Goal: Task Accomplishment & Management: Use online tool/utility

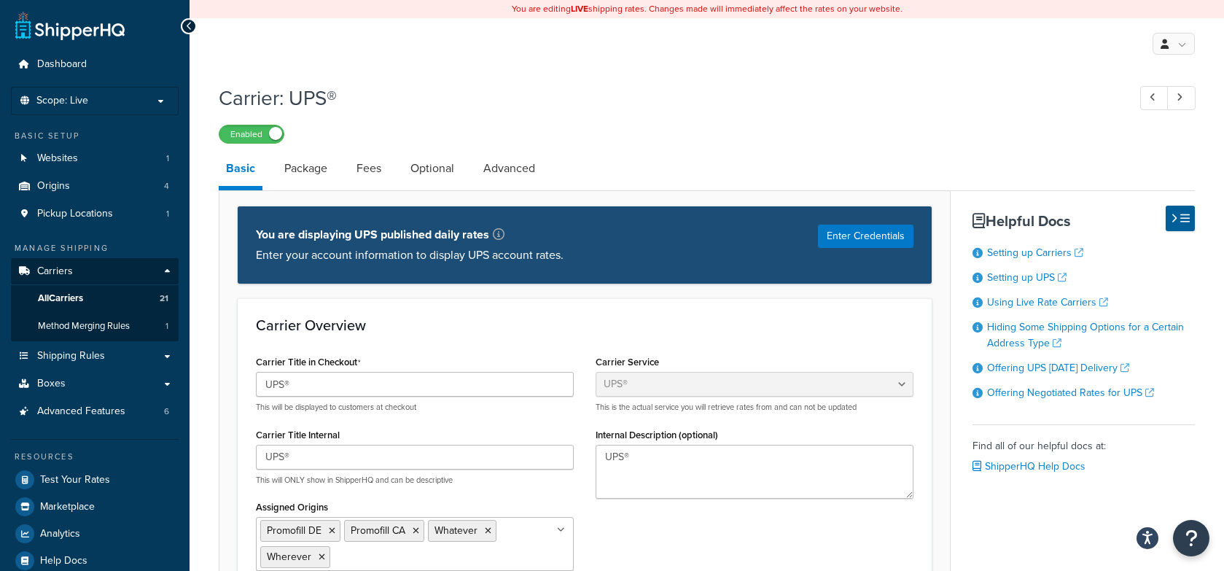
select select "ups"
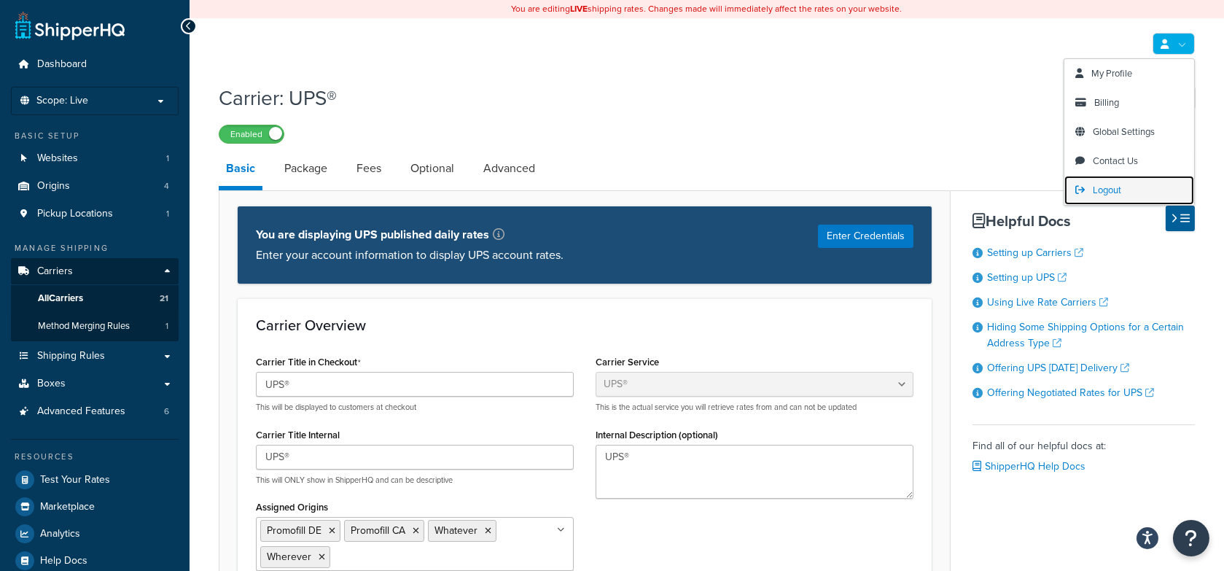
click at [1078, 193] on icon at bounding box center [1079, 189] width 9 height 9
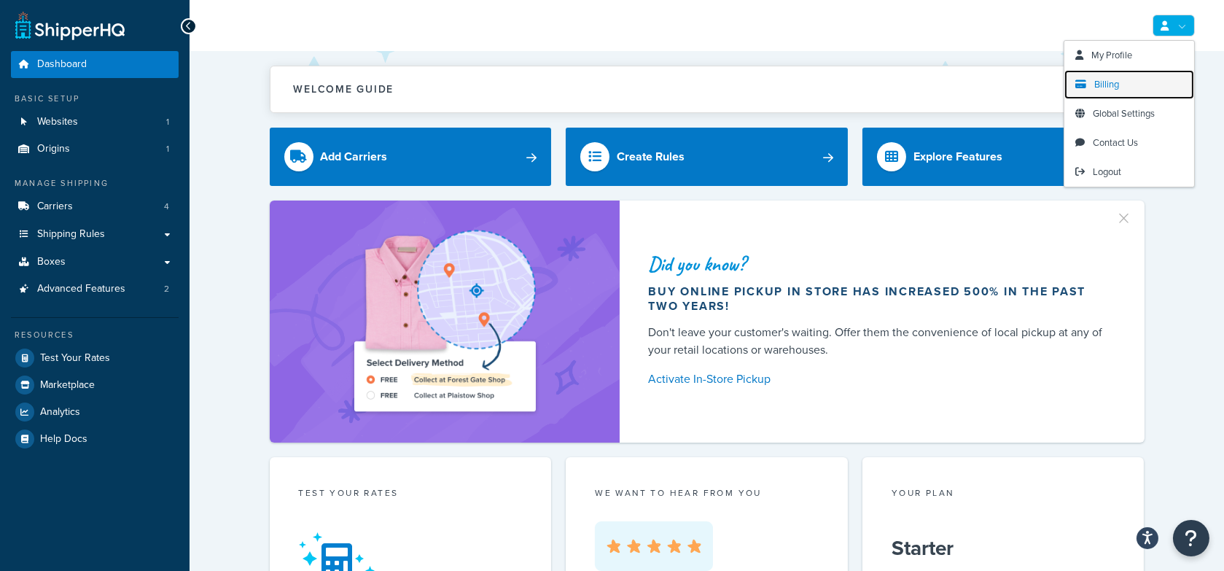
click at [1112, 86] on span "Billing" at bounding box center [1106, 84] width 25 height 14
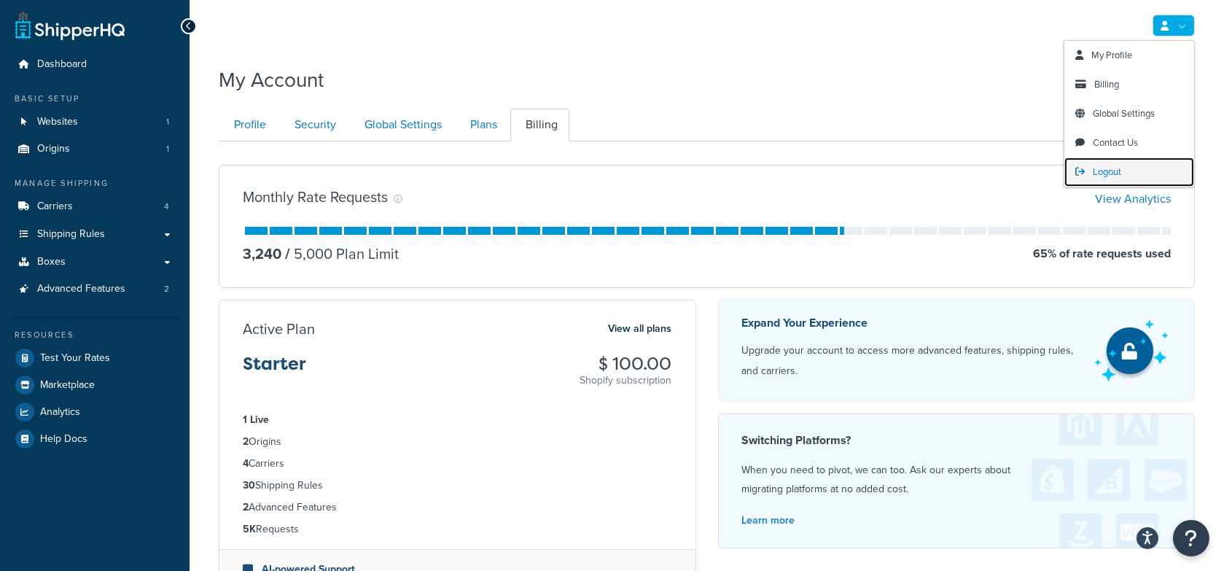
click at [1100, 175] on span "Logout" at bounding box center [1106, 172] width 28 height 14
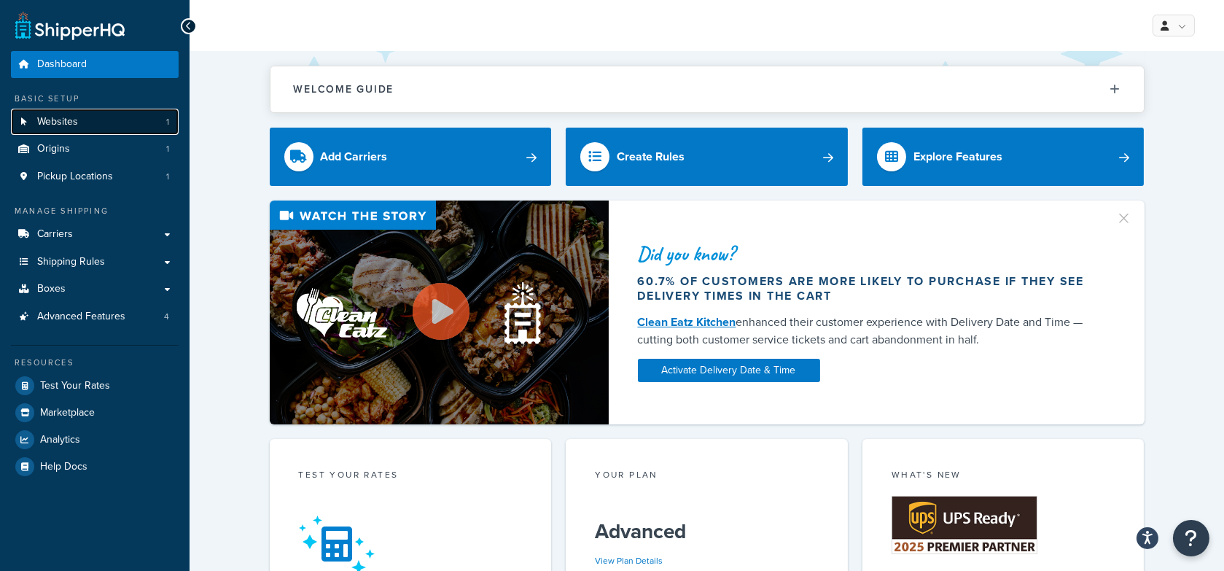
click at [141, 128] on link "Websites 1" at bounding box center [95, 122] width 168 height 27
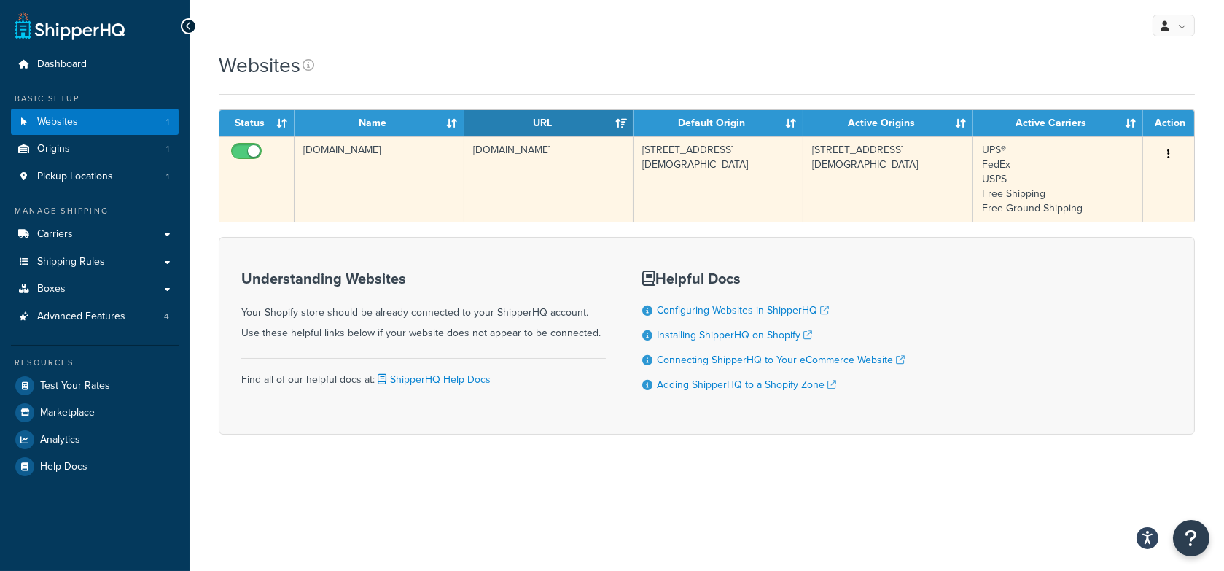
click at [439, 168] on td "[DOMAIN_NAME]" at bounding box center [379, 178] width 170 height 85
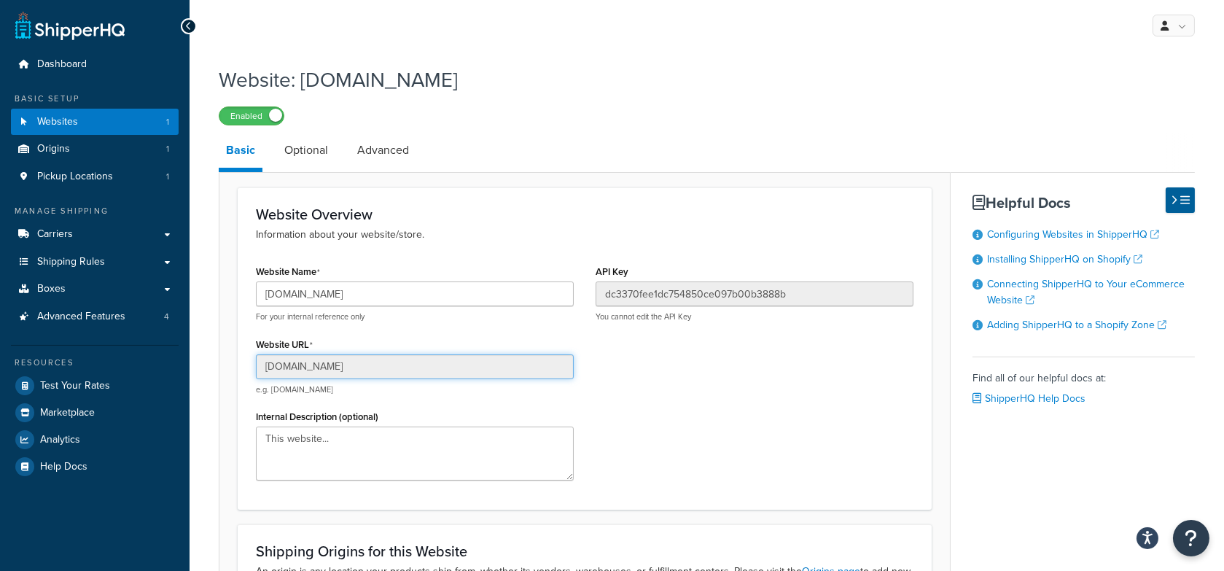
click at [411, 362] on input "pxqnfy-fs.myshopify.com" at bounding box center [415, 366] width 318 height 25
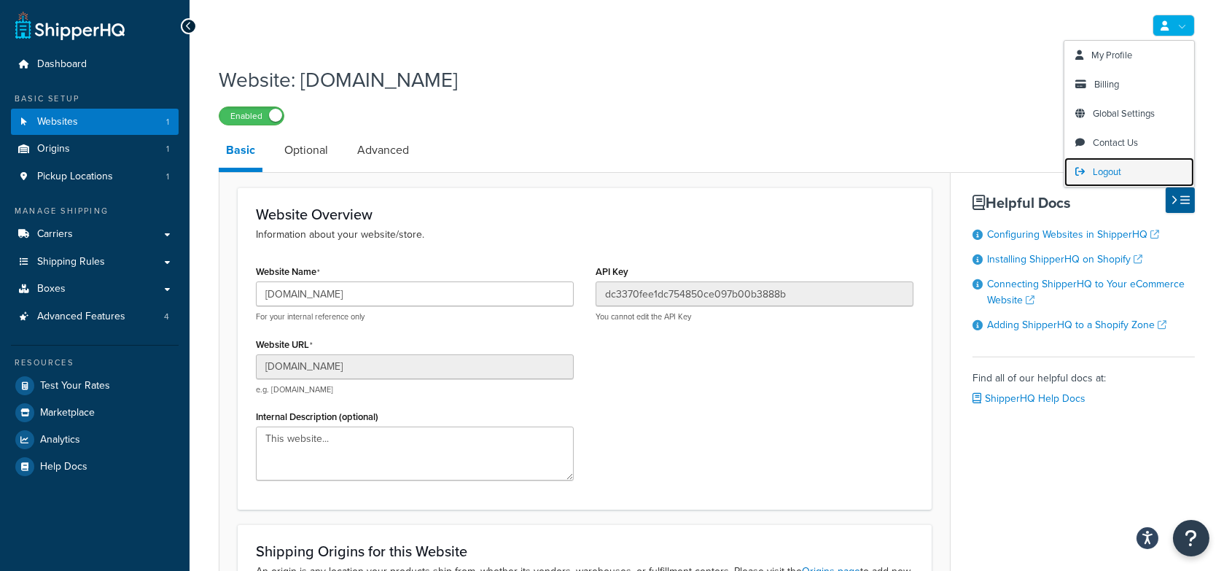
click at [1082, 167] on icon at bounding box center [1079, 171] width 9 height 9
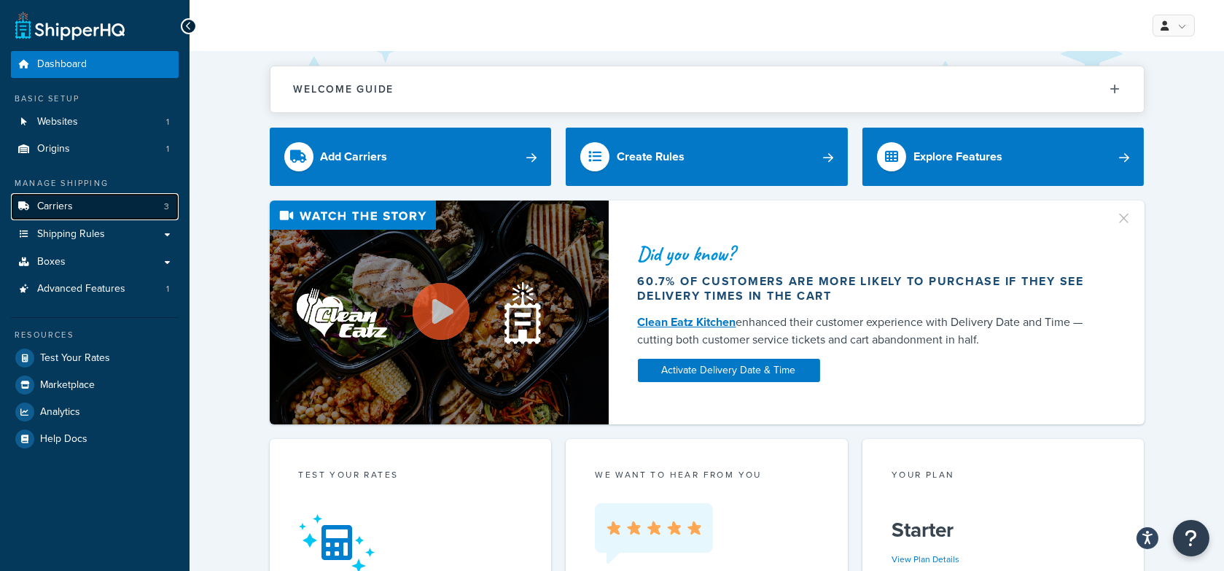
click at [70, 206] on span "Carriers" at bounding box center [55, 206] width 36 height 12
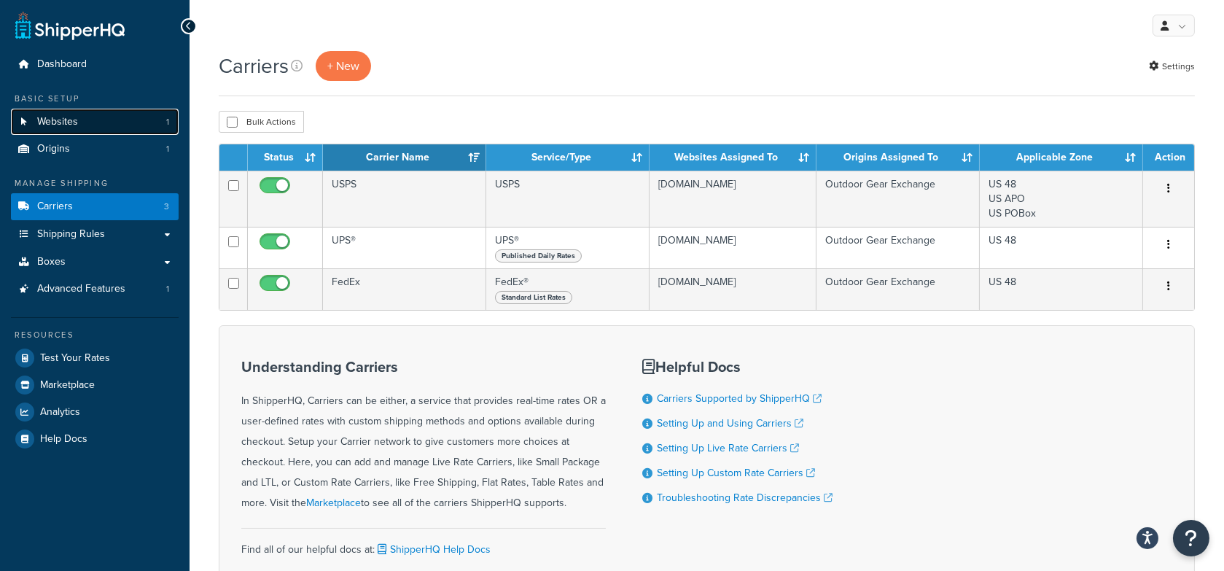
click at [79, 112] on link "Websites 1" at bounding box center [95, 122] width 168 height 27
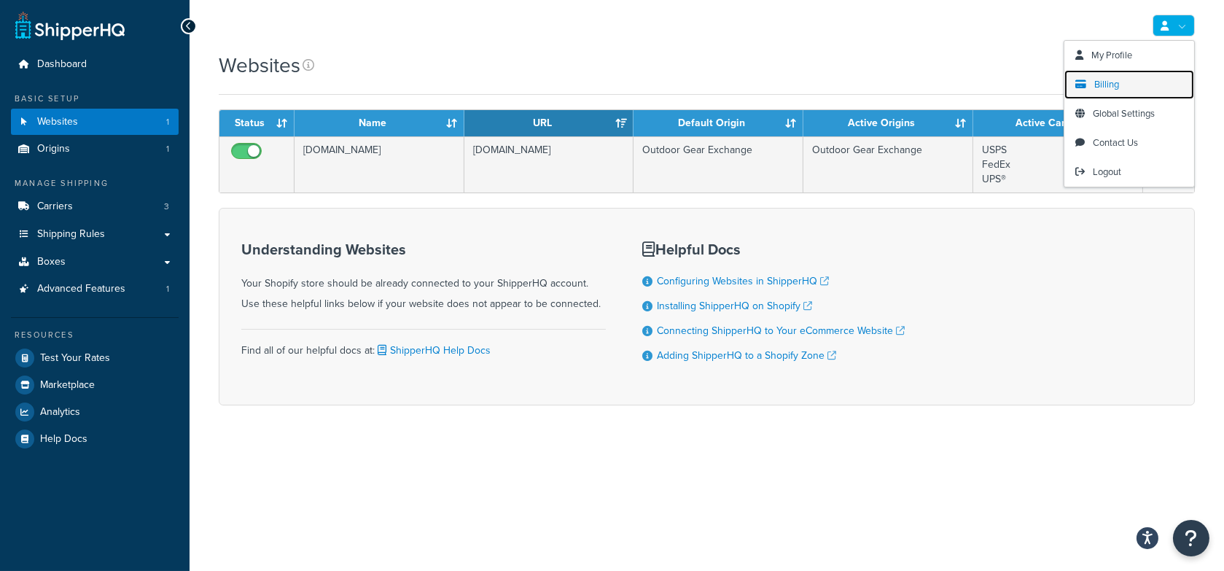
click at [1090, 89] on link "Billing" at bounding box center [1129, 84] width 130 height 29
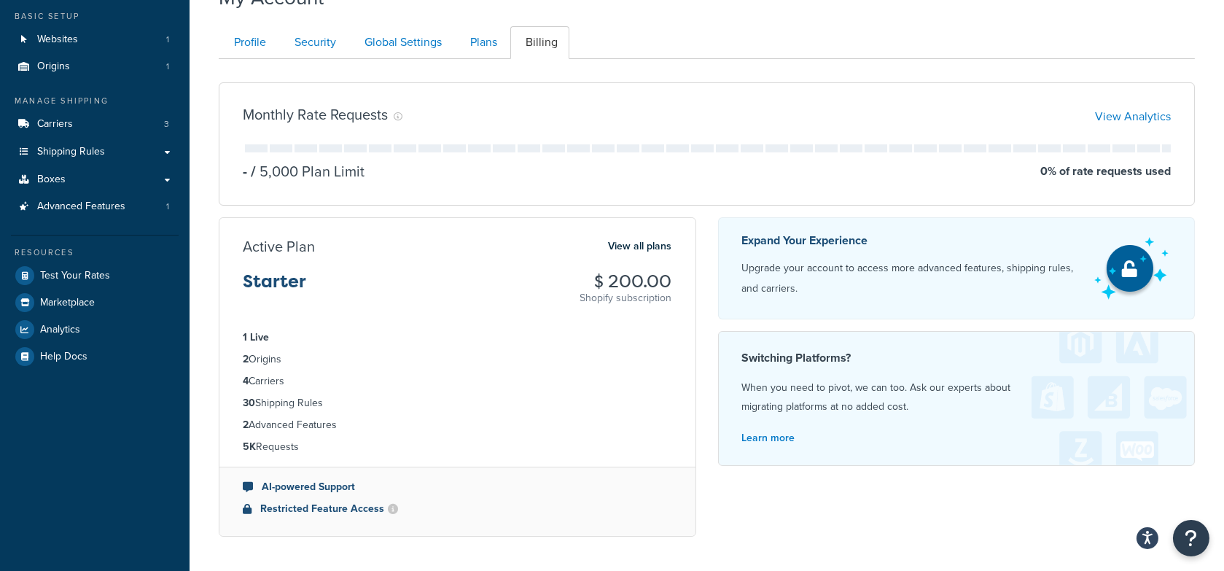
scroll to position [95, 0]
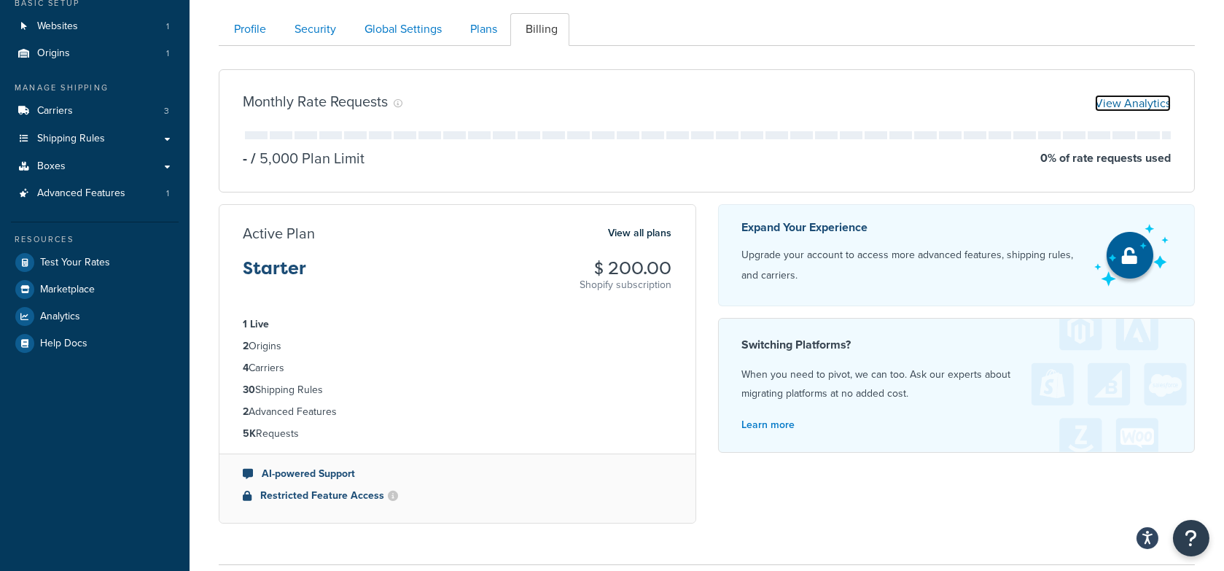
click at [1121, 104] on link "View Analytics" at bounding box center [1133, 103] width 76 height 17
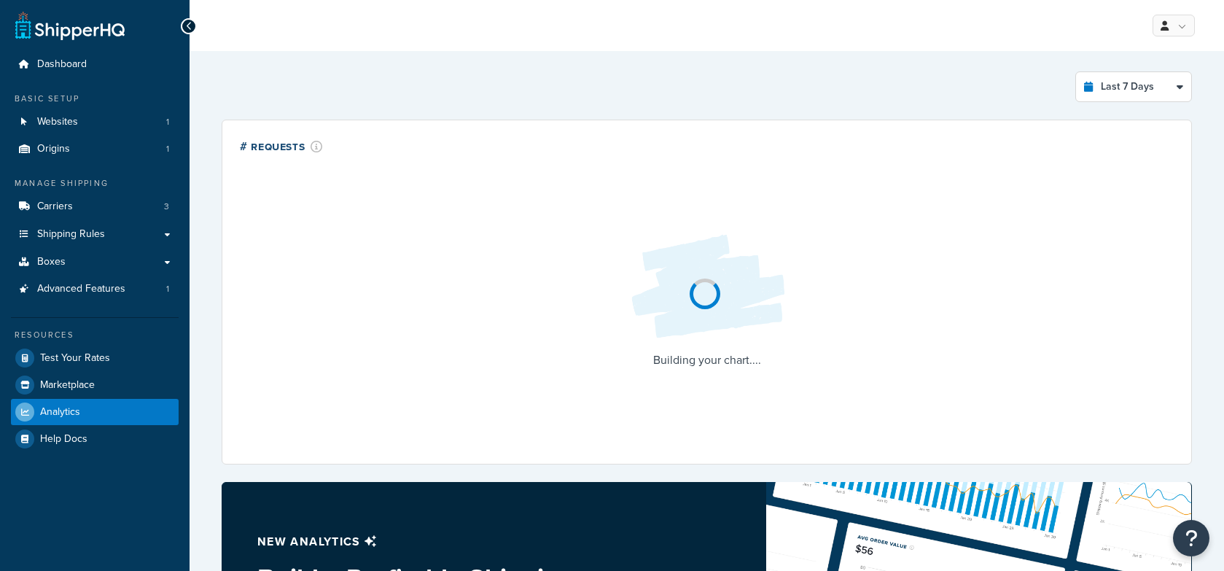
select select "last_7_days"
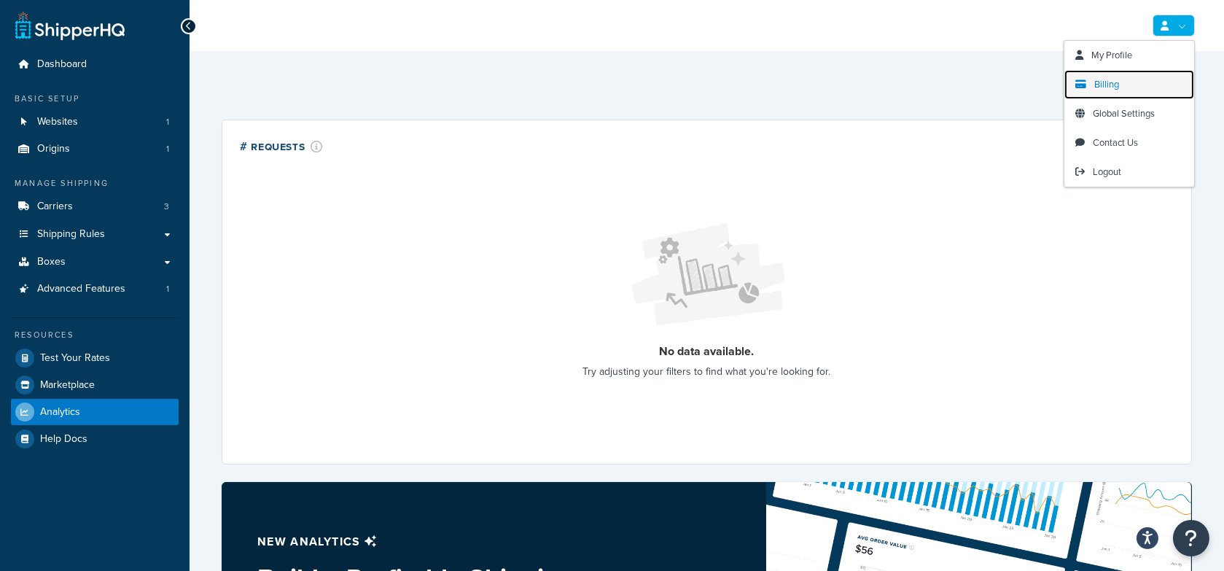
click at [1119, 77] on link "Billing" at bounding box center [1129, 84] width 130 height 29
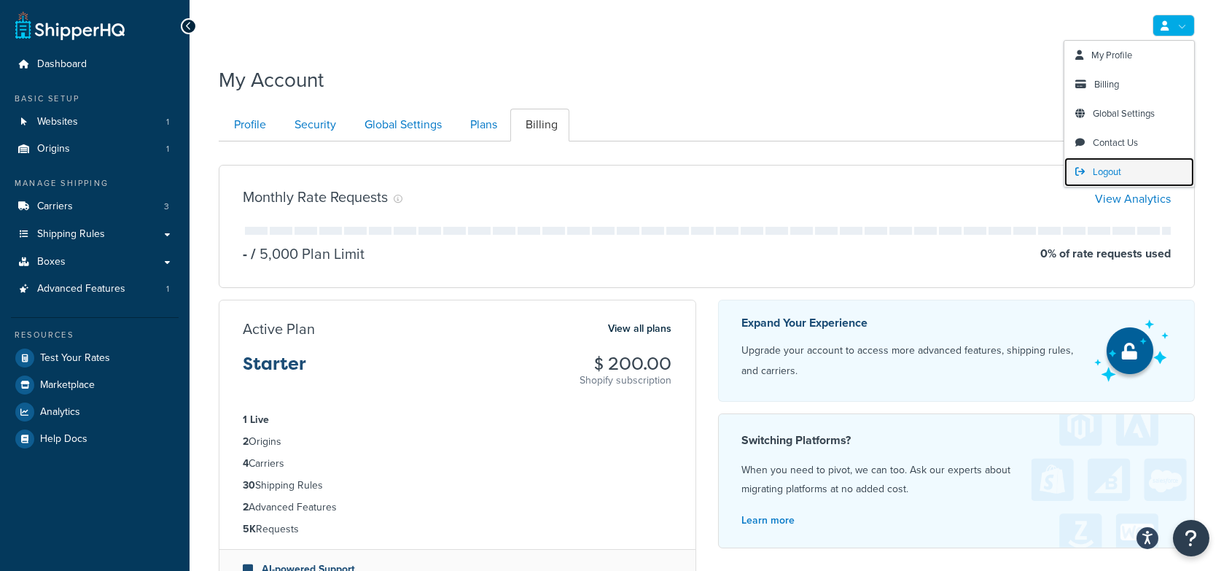
click at [1111, 168] on span "Logout" at bounding box center [1106, 172] width 28 height 14
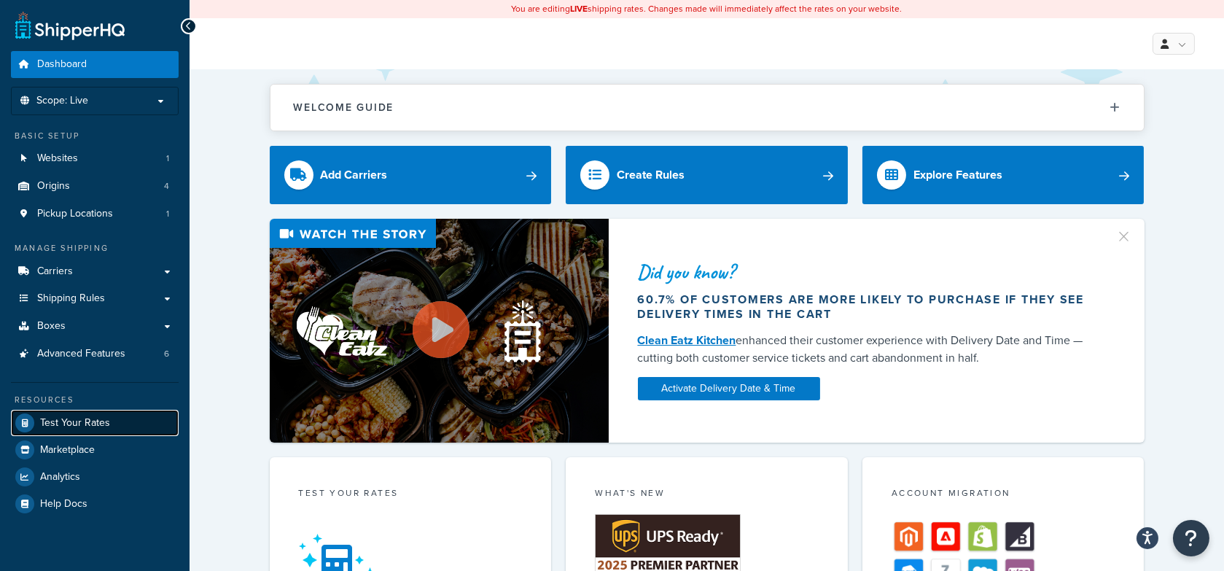
click at [144, 420] on link "Test Your Rates" at bounding box center [95, 423] width 168 height 26
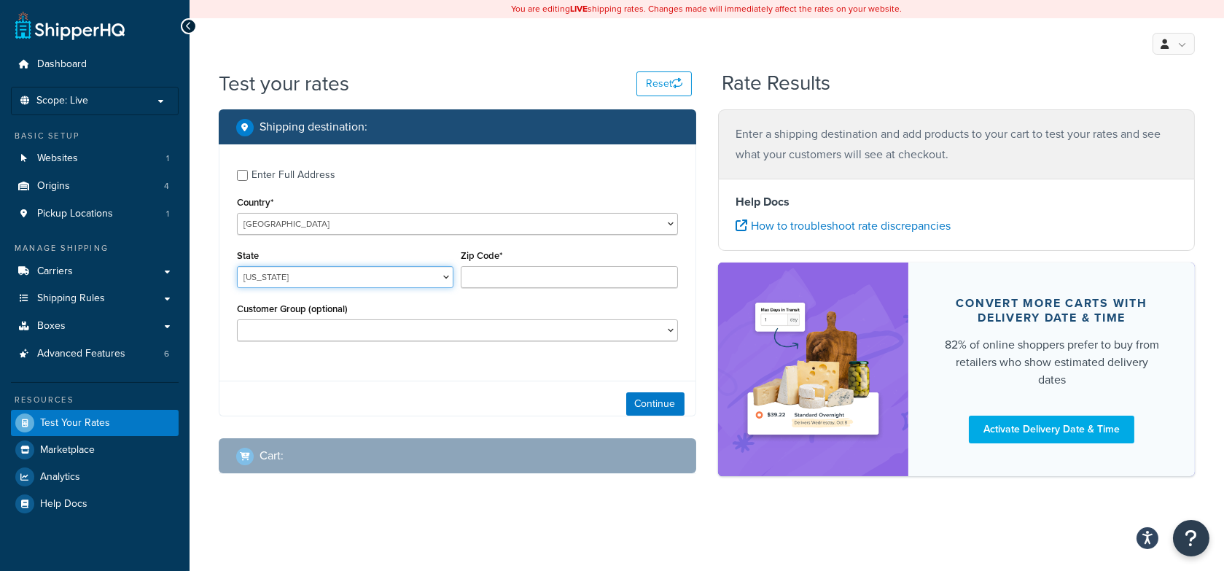
click at [361, 281] on select "Alabama Alaska American Samoa Arizona Arkansas Armed Forces Americas Armed Forc…" at bounding box center [345, 277] width 216 height 22
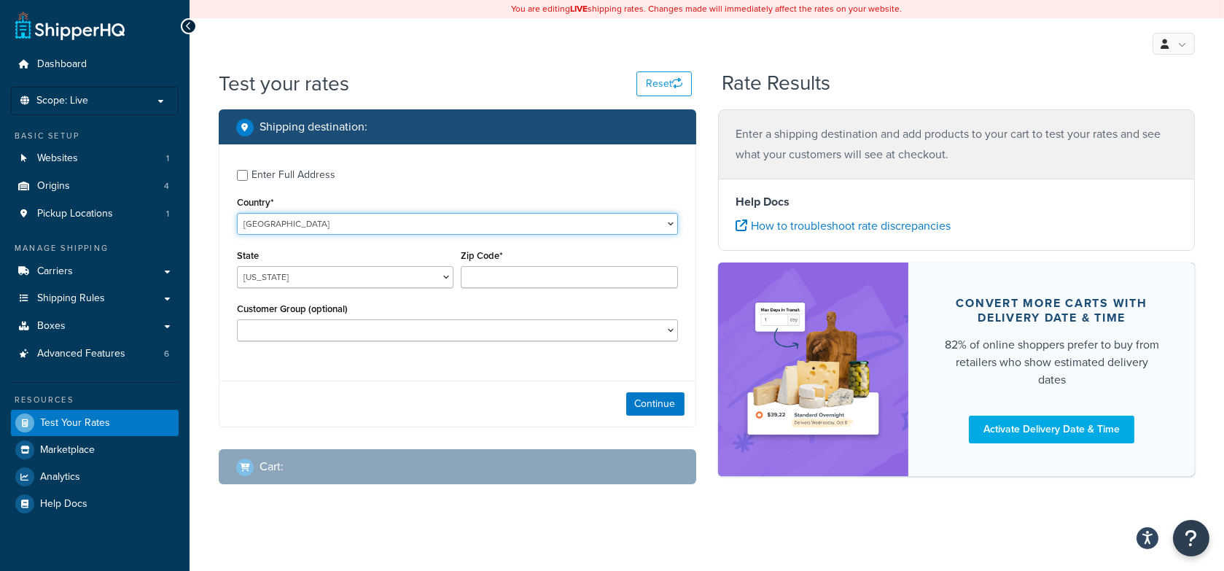
click at [340, 228] on select "United States United Kingdom Afghanistan Åland Islands Albania Algeria American…" at bounding box center [457, 224] width 441 height 22
select select "JP"
click at [237, 213] on select "United States United Kingdom Afghanistan Åland Islands Albania Algeria American…" at bounding box center [457, 224] width 441 height 22
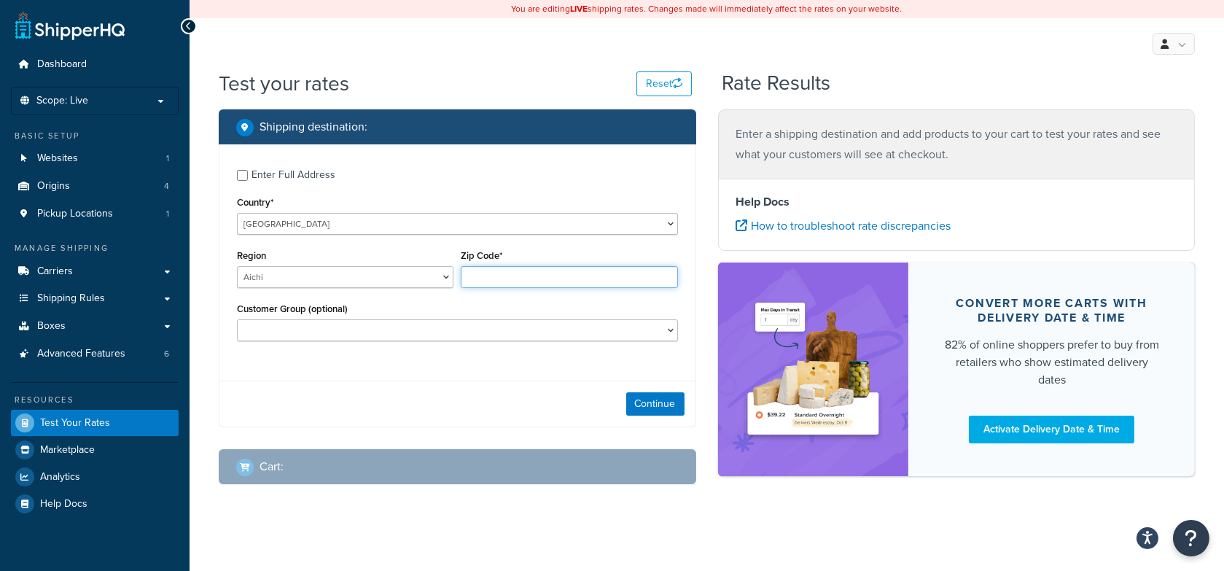
click at [510, 279] on input "Zip Code*" at bounding box center [569, 277] width 216 height 22
type input "496-0000"
drag, startPoint x: 654, startPoint y: 402, endPoint x: 646, endPoint y: 405, distance: 9.5
click at [654, 402] on button "Continue" at bounding box center [655, 403] width 58 height 23
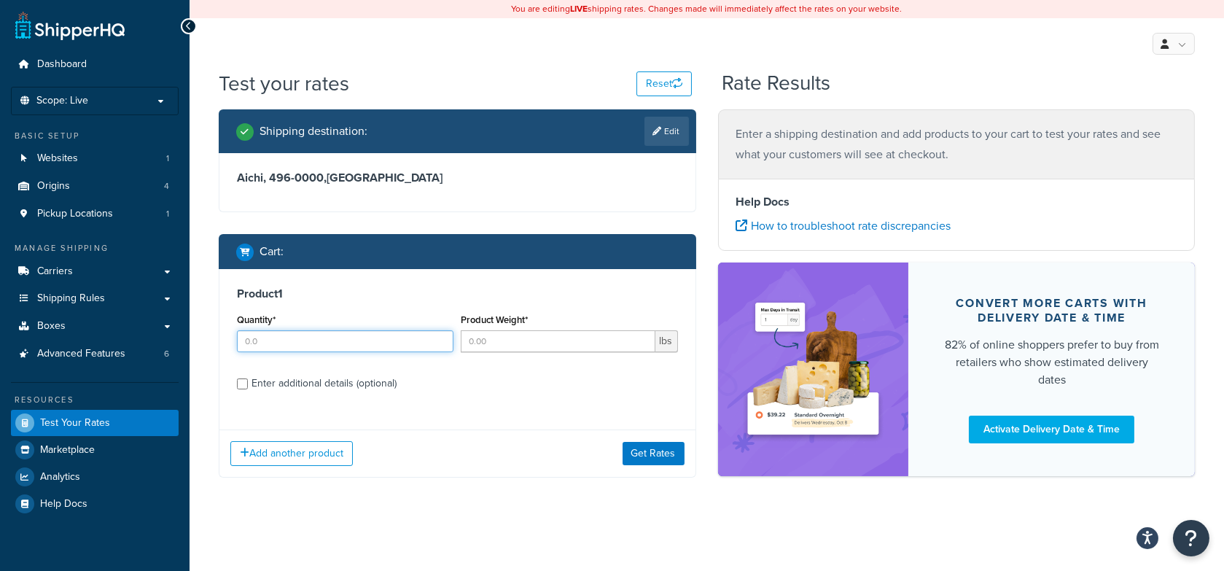
click at [295, 342] on input "Quantity*" at bounding box center [345, 341] width 216 height 22
type input "1"
click at [467, 340] on input "Product Weight*" at bounding box center [558, 341] width 194 height 22
type input "5"
drag, startPoint x: 665, startPoint y: 460, endPoint x: 654, endPoint y: 456, distance: 12.2
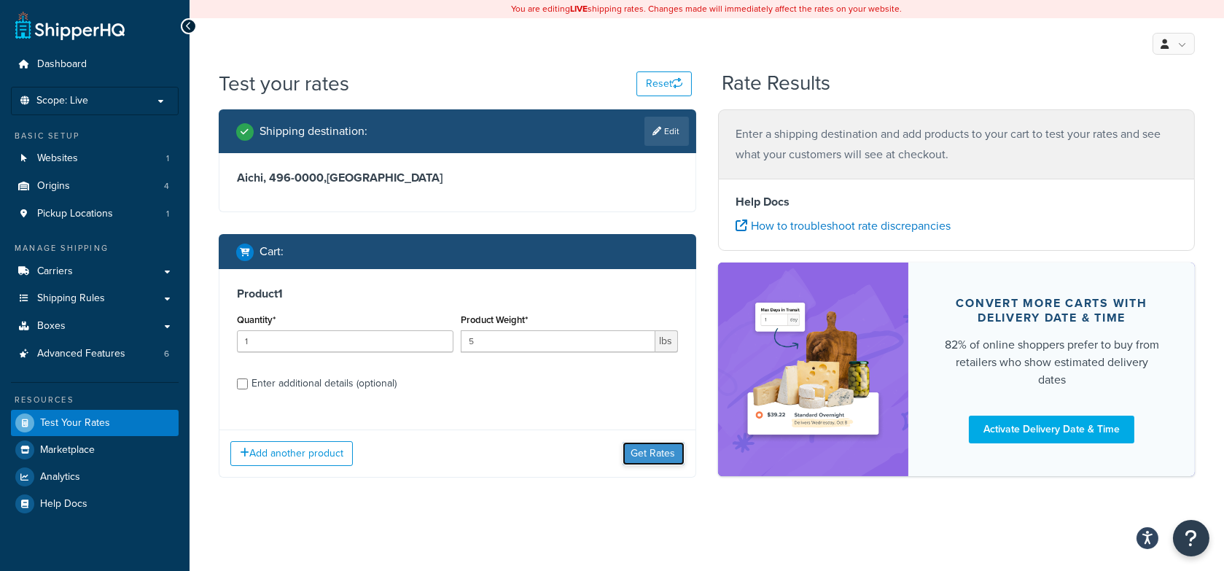
click at [665, 460] on button "Get Rates" at bounding box center [653, 453] width 62 height 23
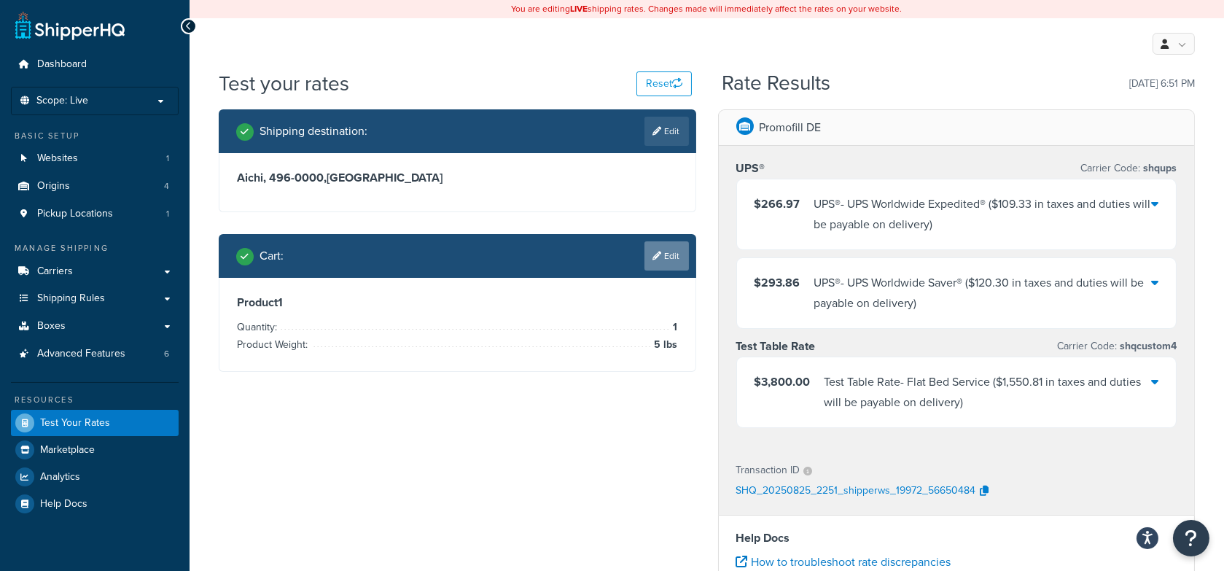
click at [660, 267] on link "Edit" at bounding box center [666, 255] width 44 height 29
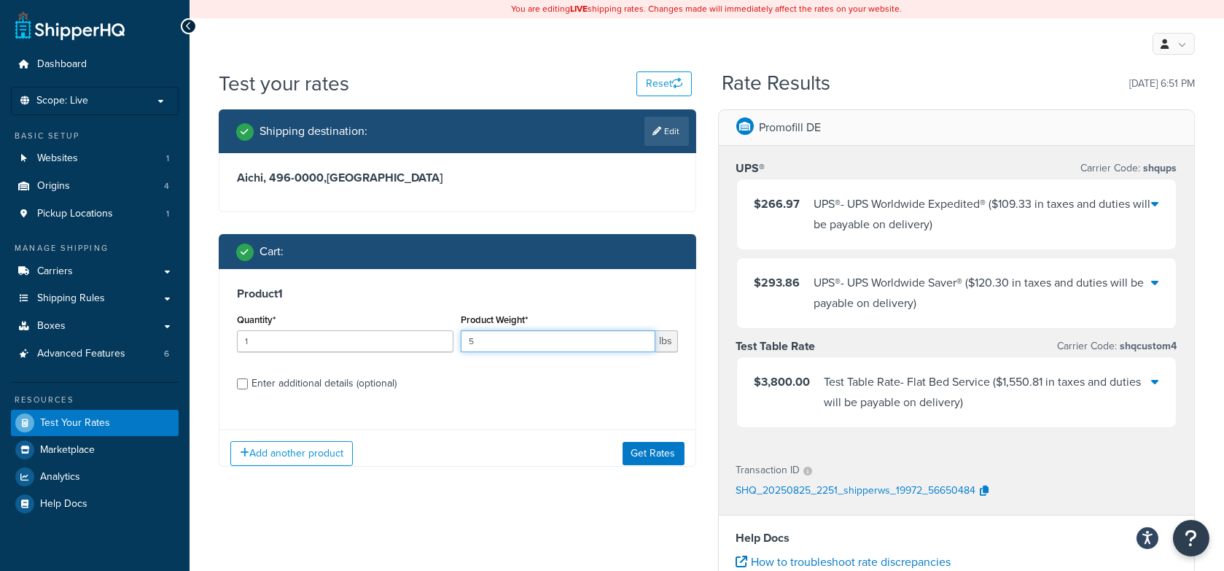
click at [531, 345] on input "5" at bounding box center [558, 341] width 194 height 22
type input "8"
click at [662, 450] on button "Get Rates" at bounding box center [653, 453] width 62 height 23
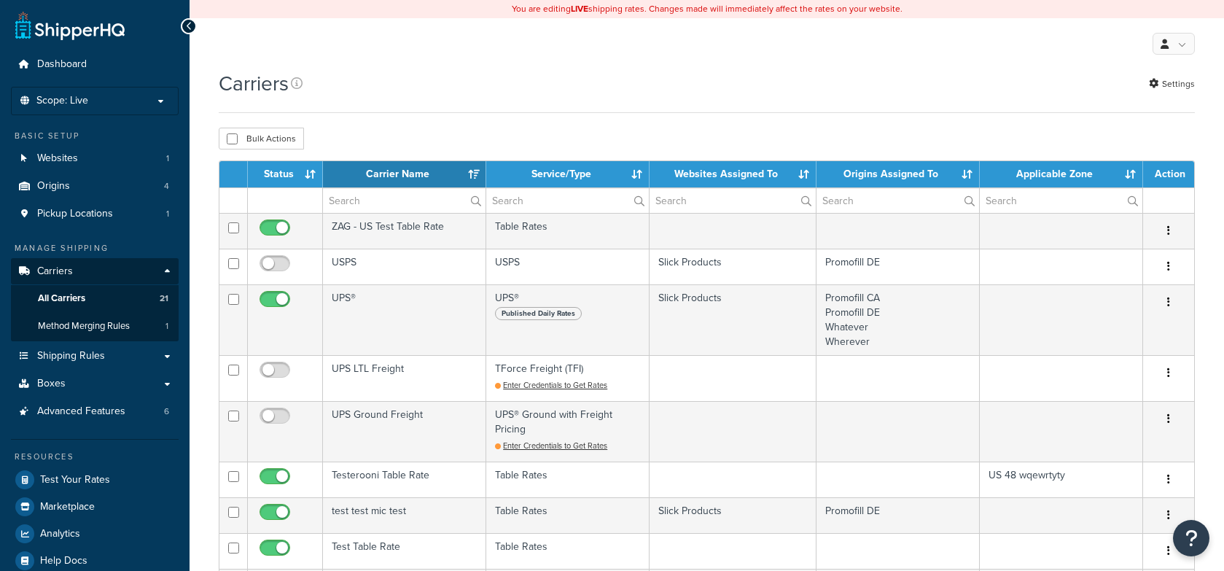
select select "15"
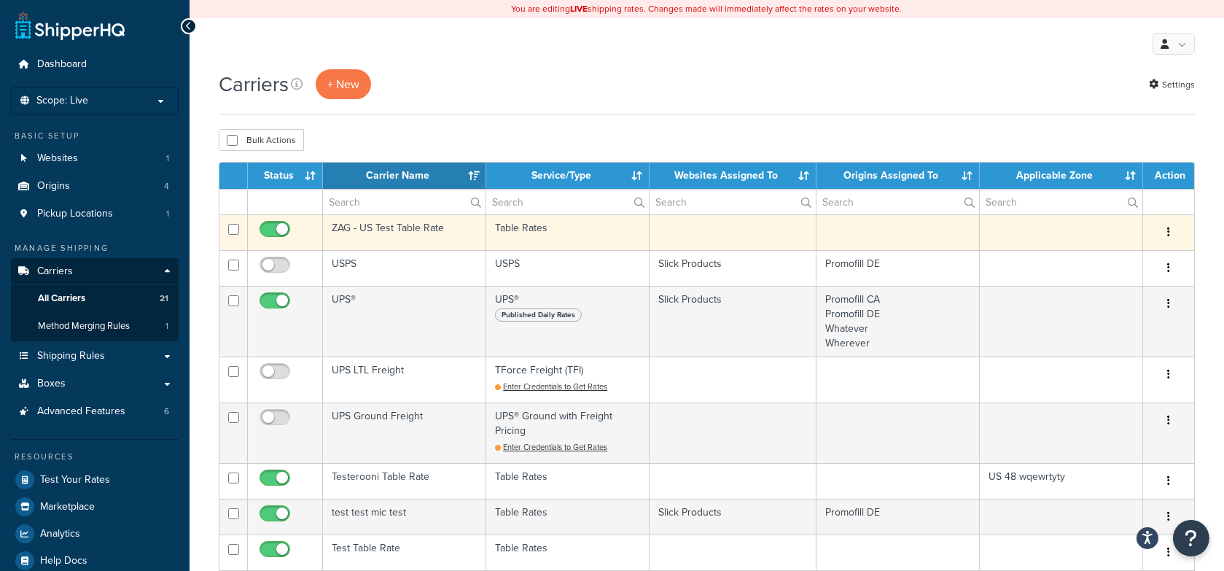
scroll to position [63, 0]
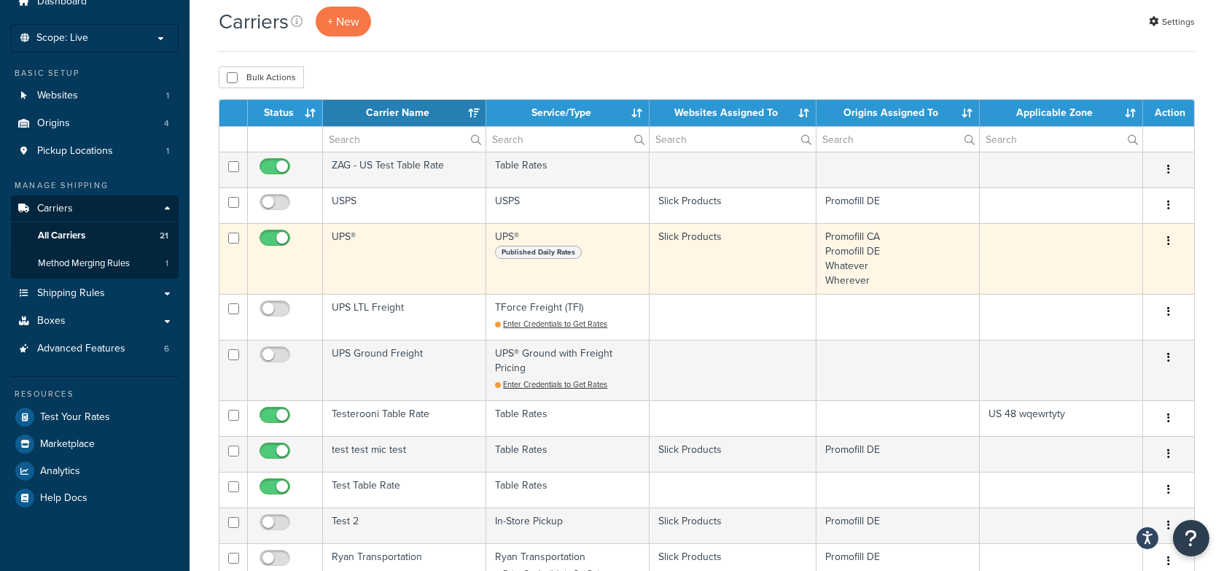
click at [380, 243] on td "UPS®" at bounding box center [404, 258] width 163 height 71
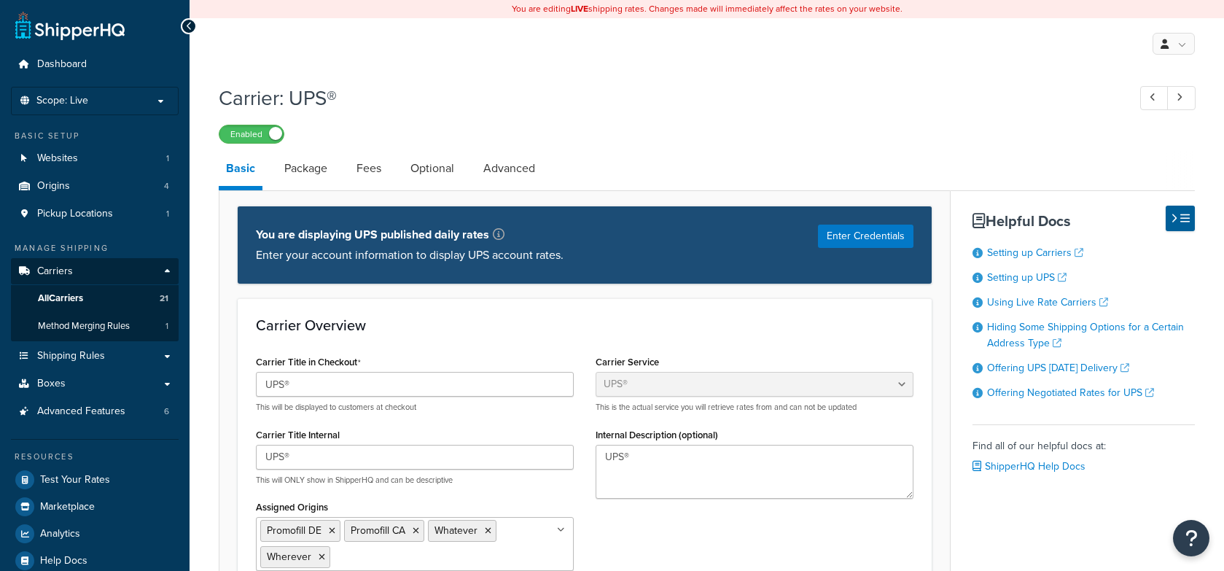
select select "ups"
click at [347, 172] on li "Package" at bounding box center [313, 168] width 72 height 35
click at [358, 171] on link "Fees" at bounding box center [368, 168] width 39 height 35
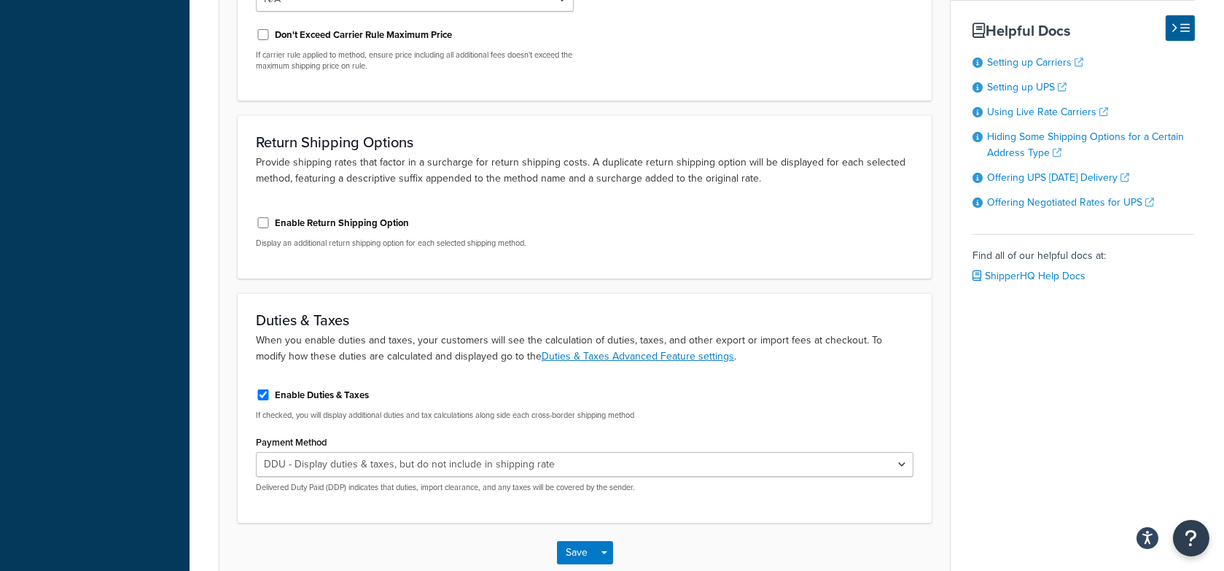
scroll to position [711, 0]
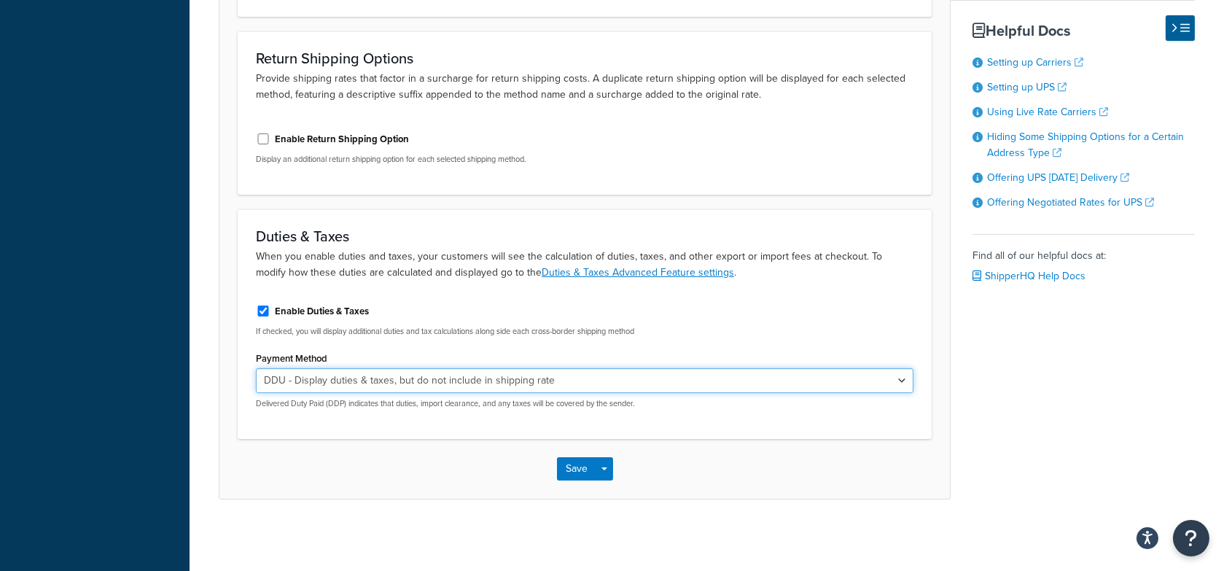
click at [396, 373] on select "DDP - Display and include duties & taxes in shipping rate DDU - Display duties …" at bounding box center [584, 380] width 657 height 25
select select "INCLUDED"
click at [256, 368] on select "DDP - Display and include duties & taxes in shipping rate DDU - Display duties …" at bounding box center [584, 380] width 657 height 25
click at [569, 468] on button "Save" at bounding box center [576, 468] width 39 height 23
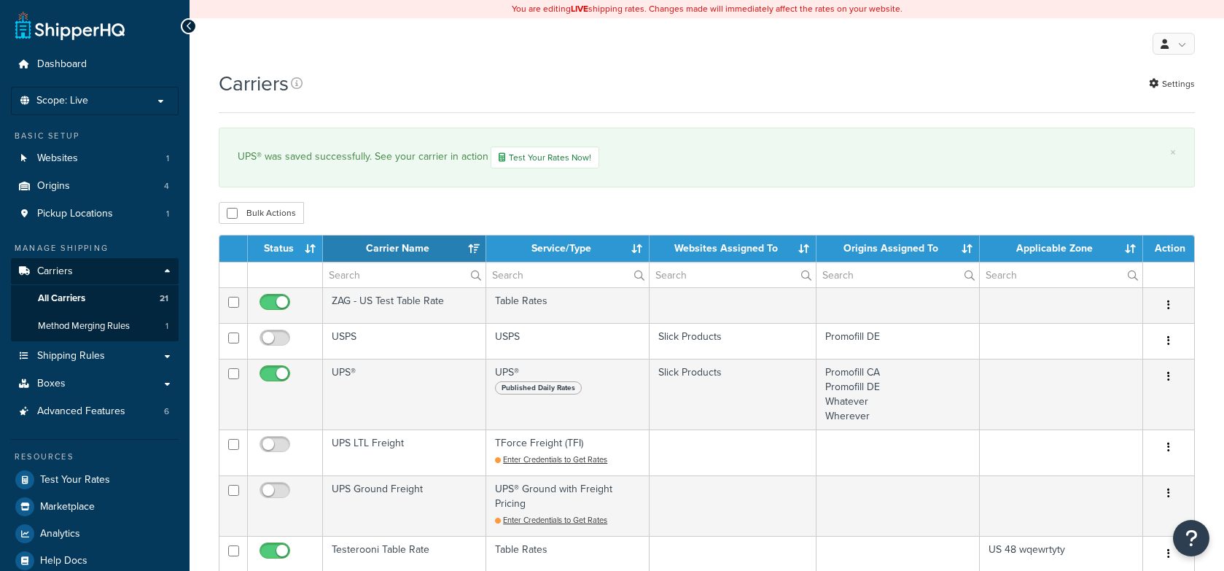
select select "15"
